Goal: Browse casually: Explore the website without a specific task or goal

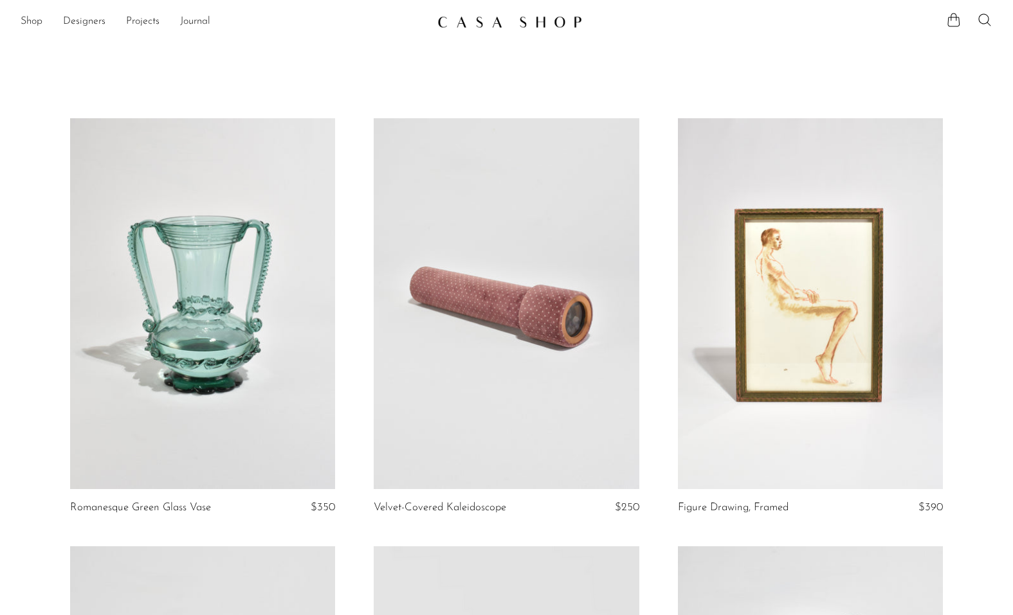
scroll to position [129, 0]
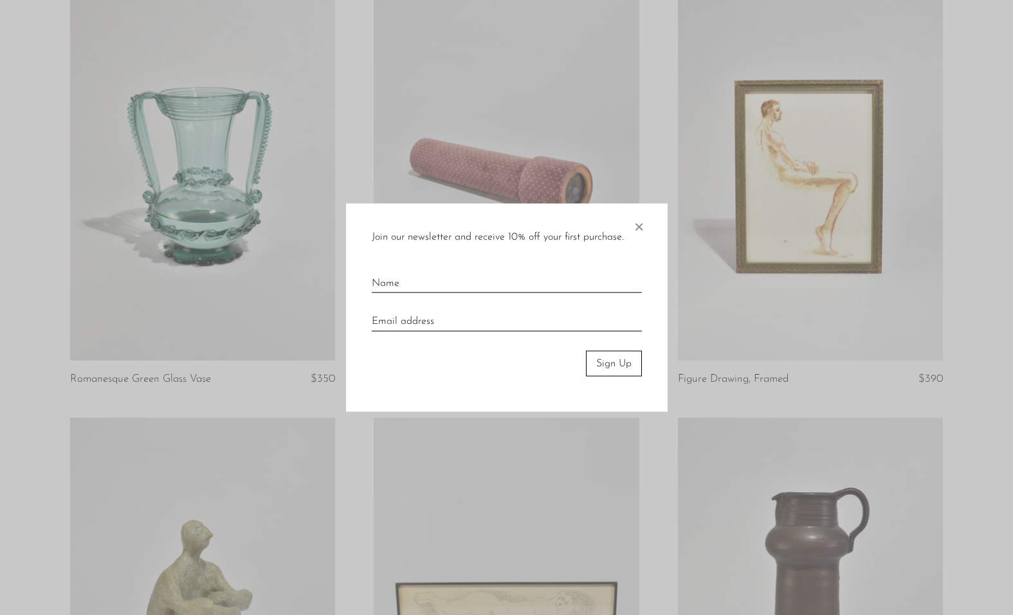
click at [638, 222] on span "×" at bounding box center [638, 223] width 13 height 41
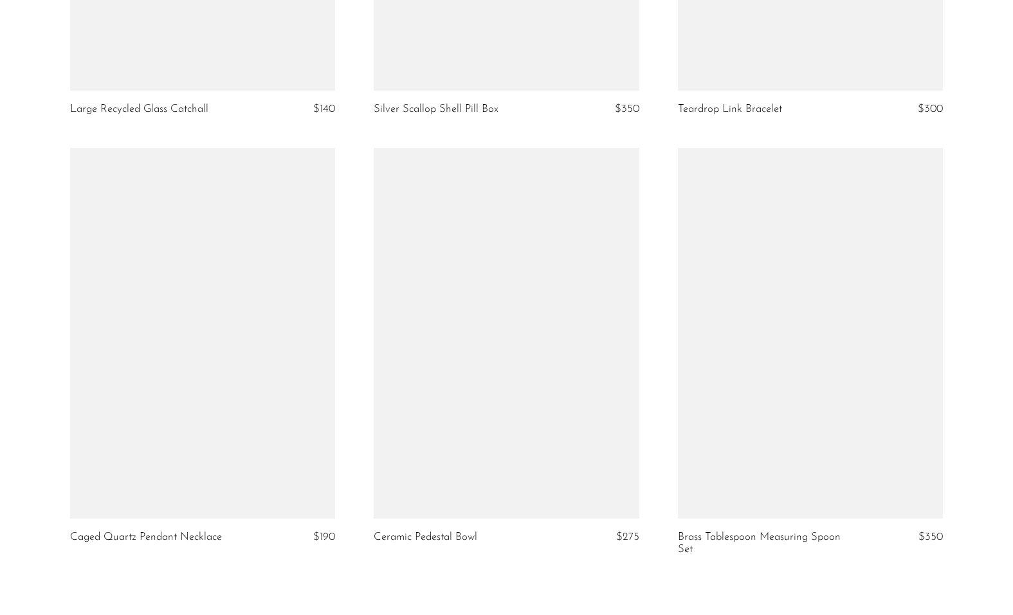
scroll to position [4822, 0]
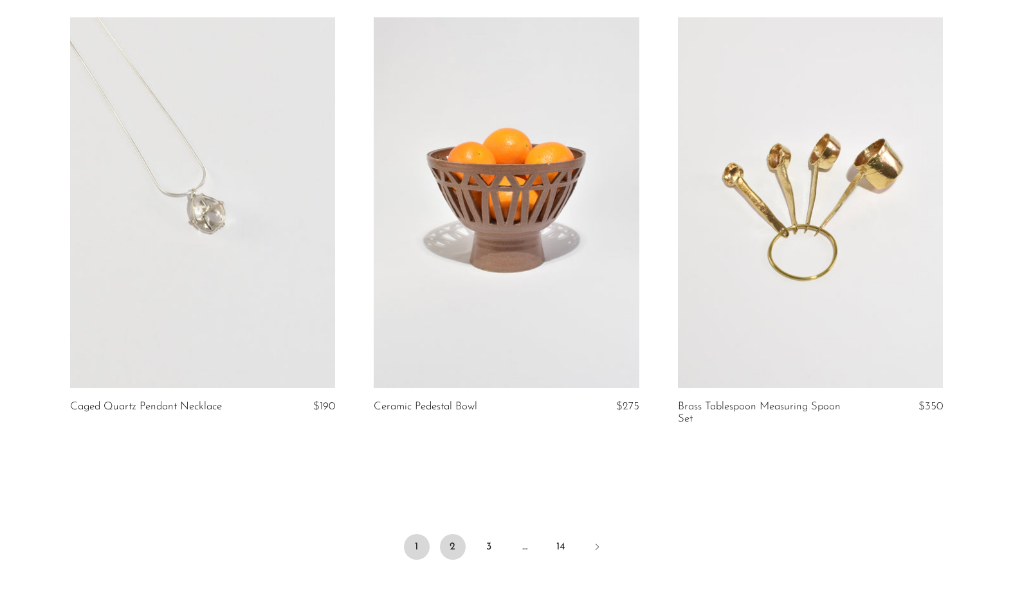
click at [442, 543] on link "2" at bounding box center [453, 547] width 26 height 26
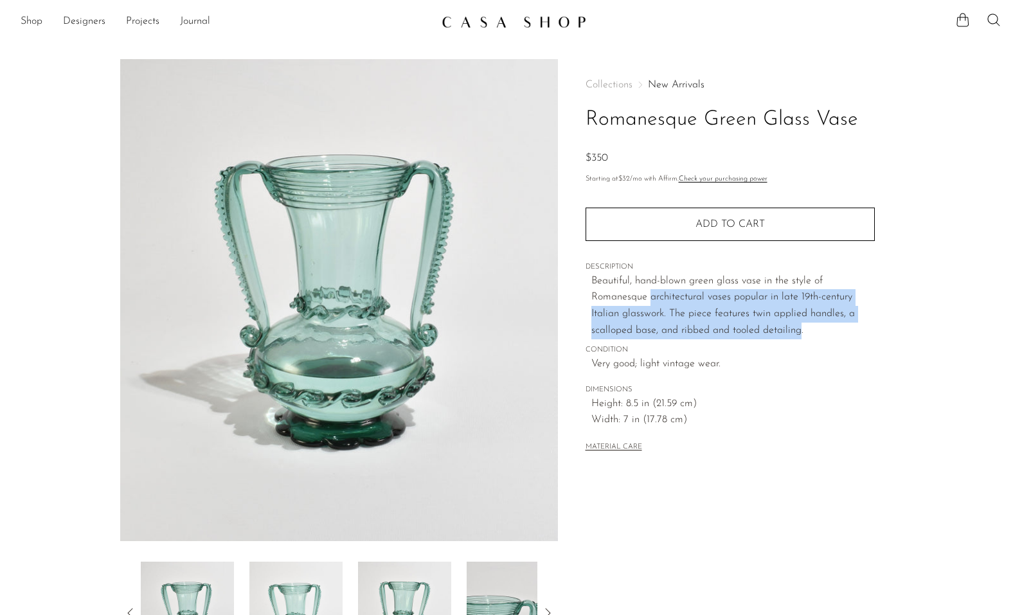
drag, startPoint x: 666, startPoint y: 304, endPoint x: 800, endPoint y: 325, distance: 135.4
click at [800, 325] on p "Beautiful, hand-blown green glass vase in the style of Romanesque architectural…" at bounding box center [733, 306] width 284 height 66
drag, startPoint x: 790, startPoint y: 327, endPoint x: 705, endPoint y: 312, distance: 86.3
click at [705, 312] on p "Beautiful, hand-blown green glass vase in the style of Romanesque architectural…" at bounding box center [733, 306] width 284 height 66
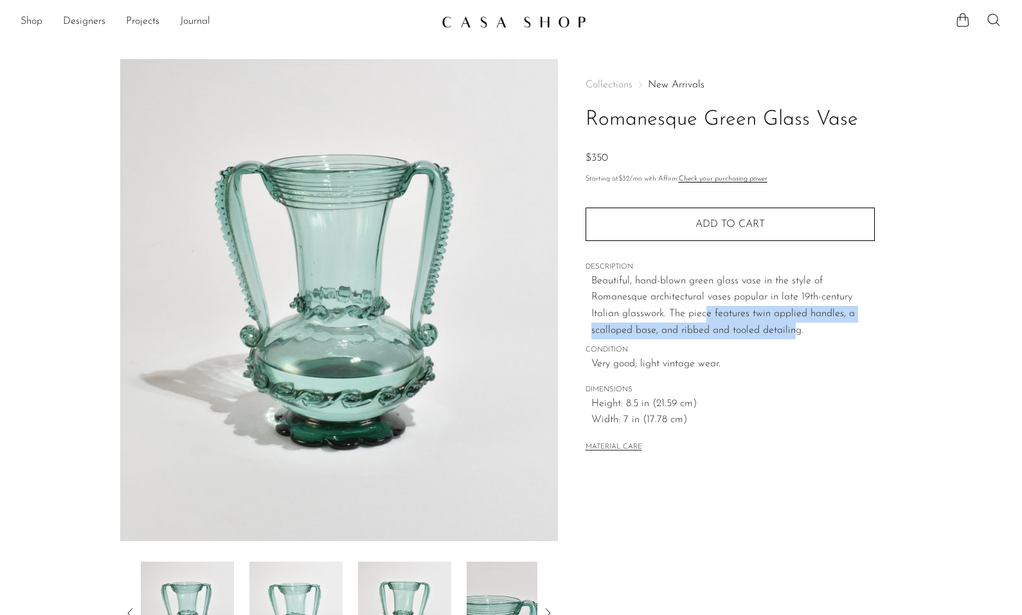
drag, startPoint x: 705, startPoint y: 312, endPoint x: 696, endPoint y: 303, distance: 12.3
click at [705, 312] on p "Beautiful, hand-blown green glass vase in the style of Romanesque architectural…" at bounding box center [733, 306] width 284 height 66
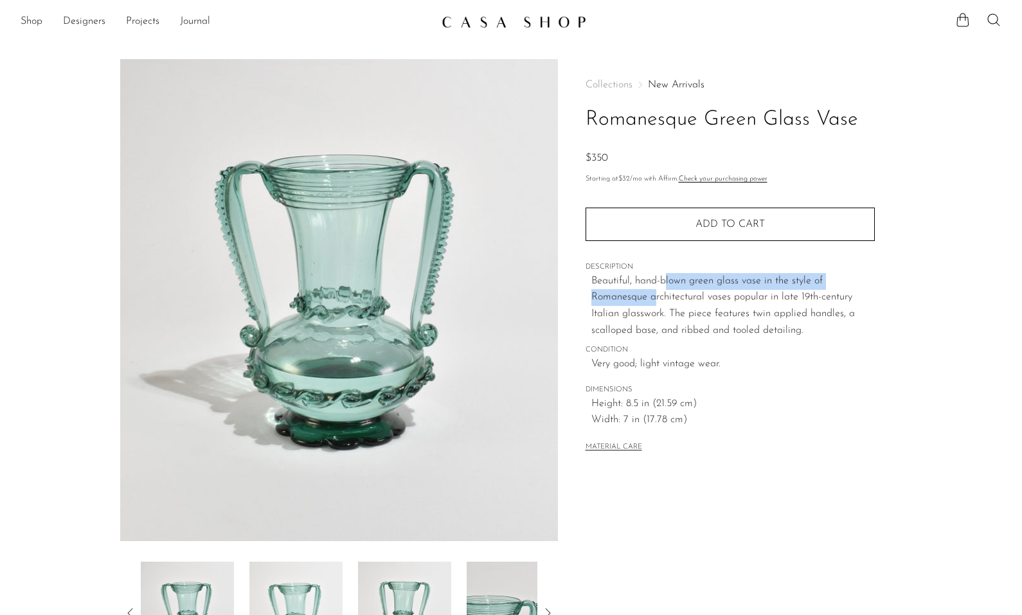
drag, startPoint x: 664, startPoint y: 285, endPoint x: 655, endPoint y: 300, distance: 17.3
click at [655, 300] on p "Beautiful, hand-blown green glass vase in the style of Romanesque architectural…" at bounding box center [733, 306] width 284 height 66
click at [654, 310] on p "Beautiful, hand-blown green glass vase in the style of Romanesque architectural…" at bounding box center [733, 306] width 284 height 66
click at [771, 303] on p "Beautiful, hand-blown green glass vase in the style of Romanesque architectural…" at bounding box center [733, 306] width 284 height 66
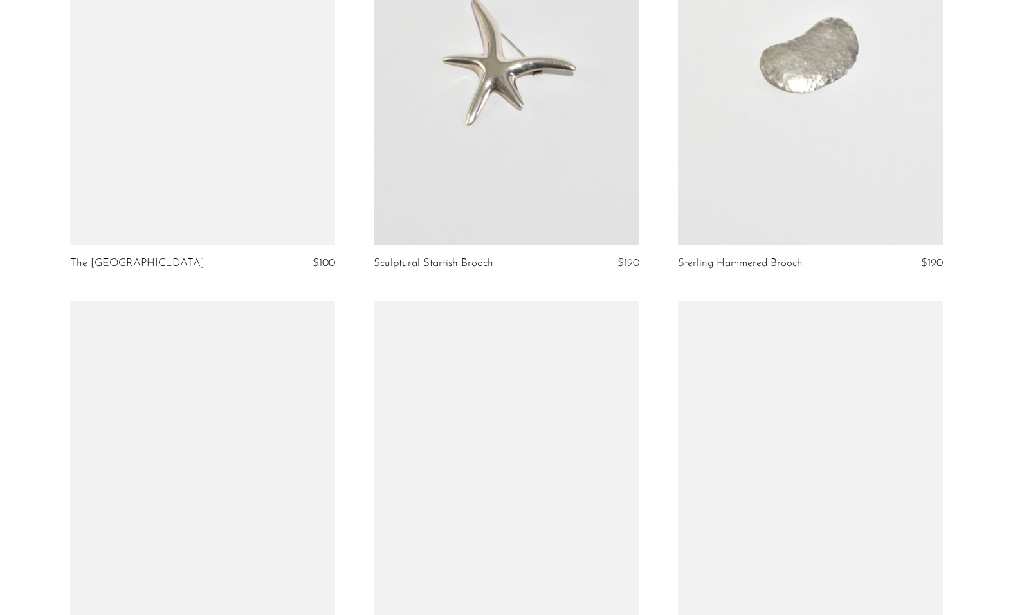
scroll to position [3407, 0]
